Goal: Task Accomplishment & Management: Manage account settings

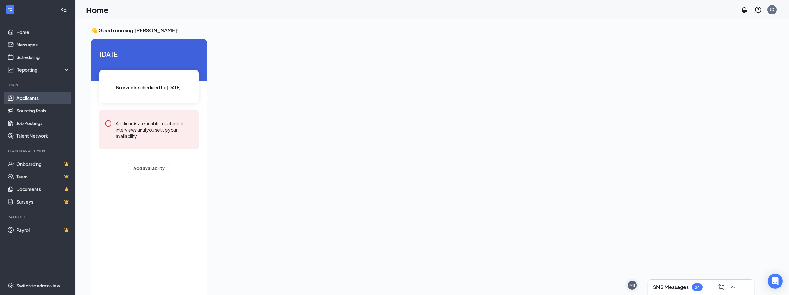
click at [28, 96] on link "Applicants" at bounding box center [43, 98] width 54 height 13
click at [30, 98] on link "Applicants" at bounding box center [43, 98] width 54 height 13
click at [249, 52] on div at bounding box center [388, 166] width 352 height 255
click at [132, 10] on icon "ChevronDown" at bounding box center [132, 9] width 4 height 3
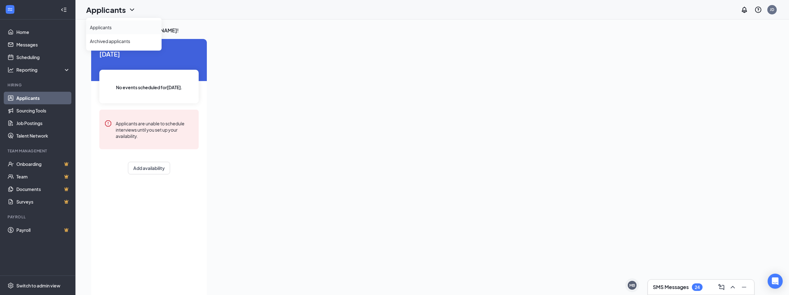
click at [110, 30] on link "Applicants" at bounding box center [124, 27] width 68 height 6
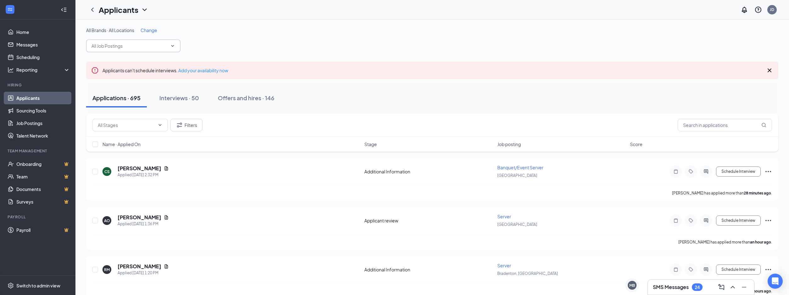
click at [156, 44] on input "text" at bounding box center [129, 45] width 76 height 7
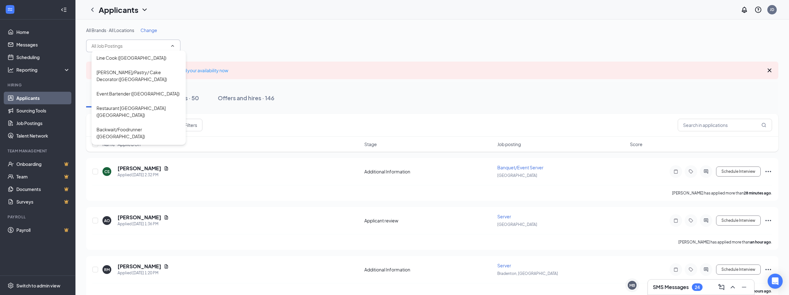
click at [156, 44] on input "text" at bounding box center [129, 45] width 76 height 7
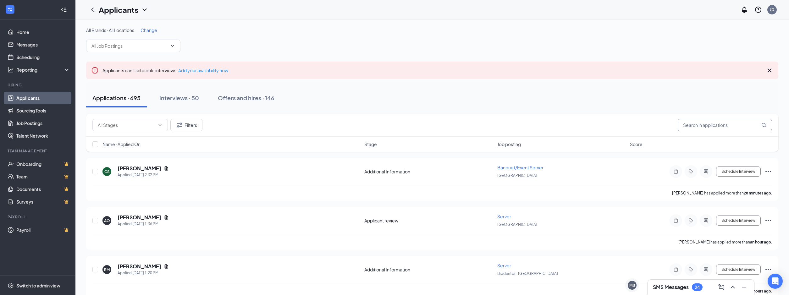
click at [730, 127] on input "text" at bounding box center [725, 125] width 94 height 13
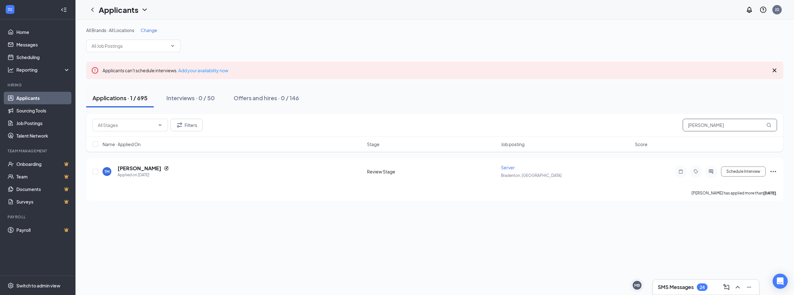
type input "[PERSON_NAME]"
click at [136, 169] on h5 "[PERSON_NAME]" at bounding box center [140, 168] width 44 height 7
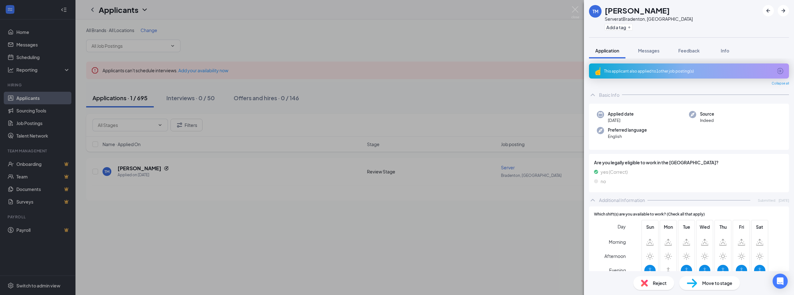
click at [537, 131] on div "TM [PERSON_NAME] Server at [GEOGRAPHIC_DATA], [GEOGRAPHIC_DATA] Add a tag Appli…" at bounding box center [397, 147] width 794 height 295
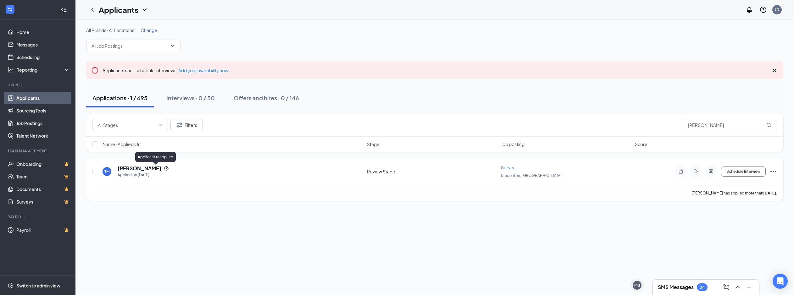
click at [164, 167] on icon "Reapply" at bounding box center [166, 168] width 4 height 4
click at [124, 168] on h5 "[PERSON_NAME]" at bounding box center [140, 168] width 44 height 7
click at [776, 171] on icon "Ellipses" at bounding box center [773, 172] width 8 height 8
click at [612, 178] on div "Bradenton, [GEOGRAPHIC_DATA]" at bounding box center [566, 175] width 130 height 7
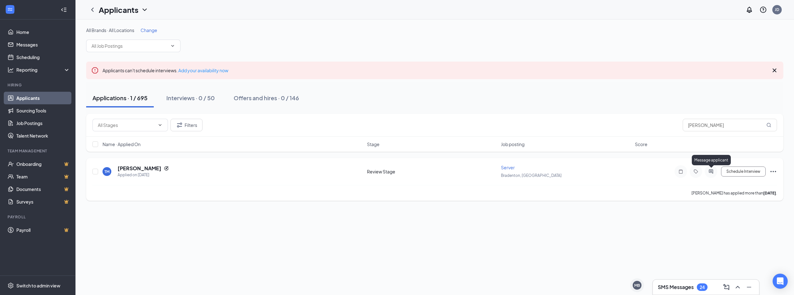
click at [712, 173] on icon "ActiveChat" at bounding box center [710, 171] width 4 height 4
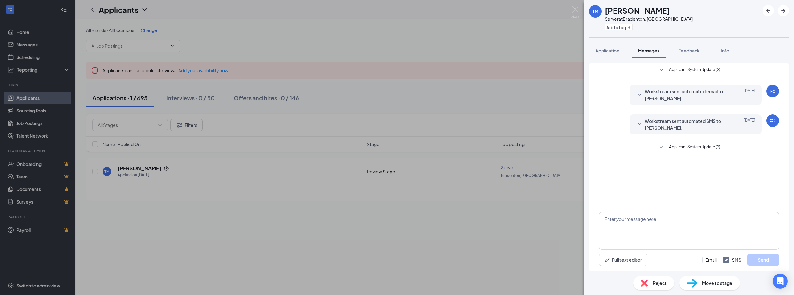
click at [528, 217] on div "TM [PERSON_NAME] Server at [GEOGRAPHIC_DATA], [GEOGRAPHIC_DATA] Add a tag Appli…" at bounding box center [397, 147] width 794 height 295
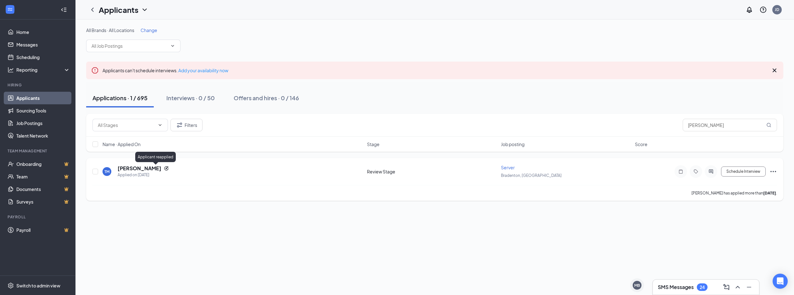
click at [164, 168] on icon "Reapply" at bounding box center [166, 168] width 4 height 4
drag, startPoint x: 155, startPoint y: 168, endPoint x: 198, endPoint y: 172, distance: 43.2
click at [198, 172] on div "TM [PERSON_NAME] Applied on [DATE]" at bounding box center [232, 171] width 261 height 13
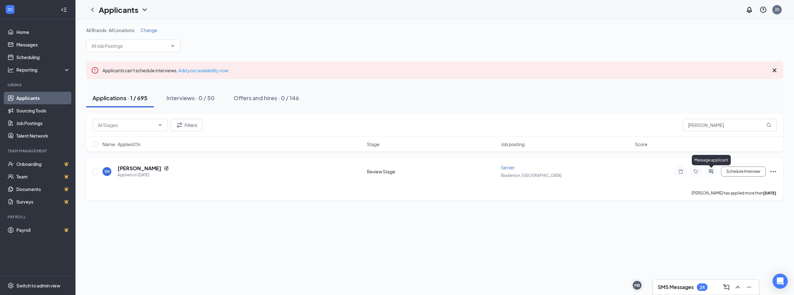
click at [708, 171] on icon "ActiveChat" at bounding box center [711, 171] width 8 height 5
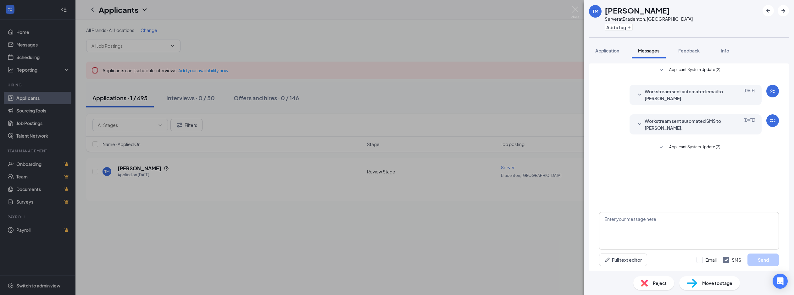
drag, startPoint x: 707, startPoint y: 171, endPoint x: 702, endPoint y: 165, distance: 6.9
click at [706, 170] on div "Applicant System Update (2) Workstream sent automated email to [PERSON_NAME]. […" at bounding box center [689, 134] width 200 height 143
